Goal: Transaction & Acquisition: Book appointment/travel/reservation

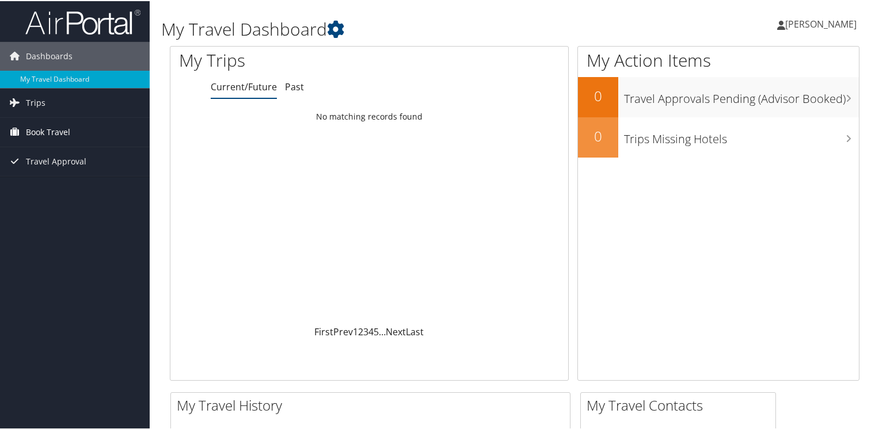
click at [52, 131] on span "Book Travel" at bounding box center [48, 131] width 44 height 29
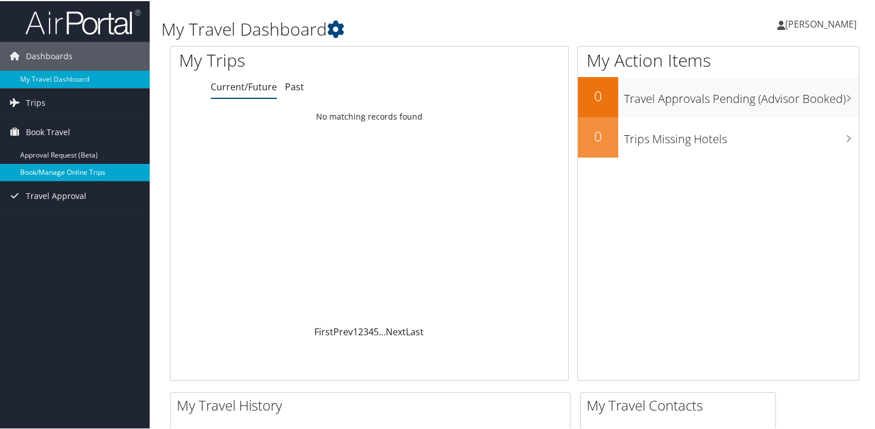
click at [56, 170] on link "Book/Manage Online Trips" at bounding box center [75, 171] width 150 height 17
